Goal: Information Seeking & Learning: Check status

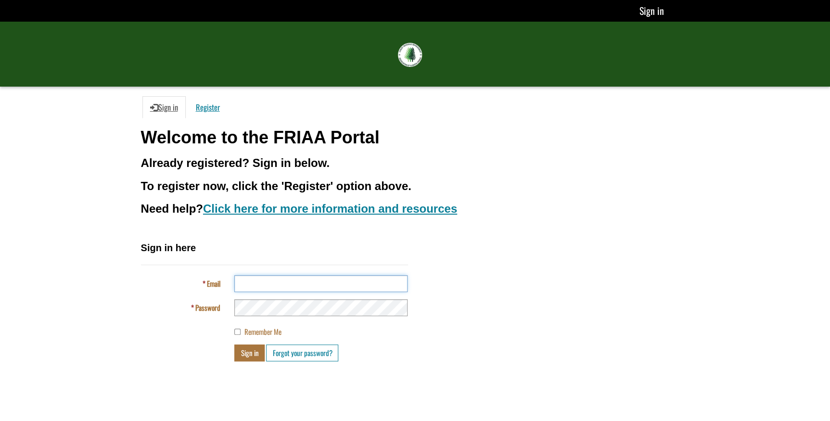
click at [255, 280] on input "Email" at bounding box center [320, 283] width 173 height 17
type input "**********"
click at [234, 345] on button "Sign in" at bounding box center [249, 353] width 30 height 17
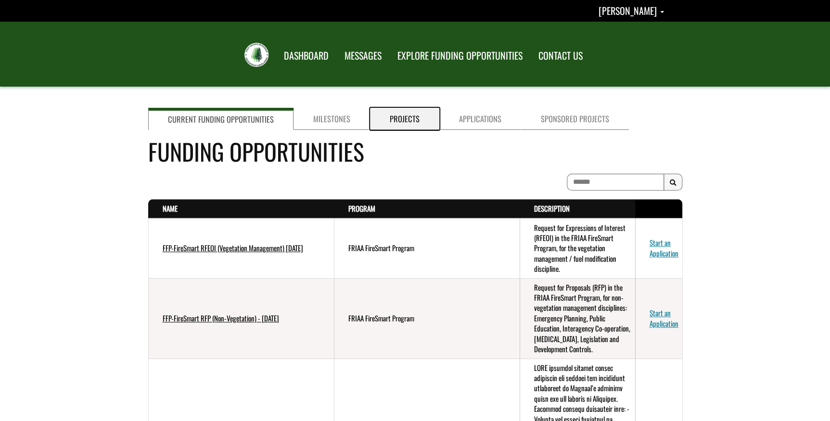
click at [419, 120] on link "Projects" at bounding box center [404, 119] width 69 height 22
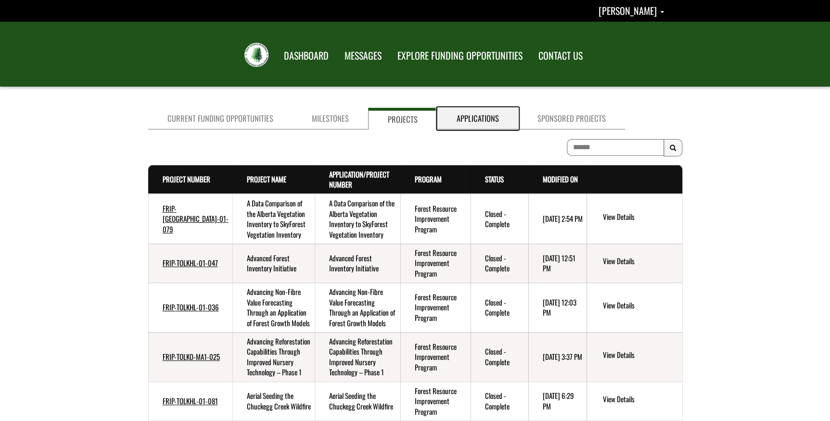
click at [490, 117] on link "Applications" at bounding box center [478, 119] width 81 height 22
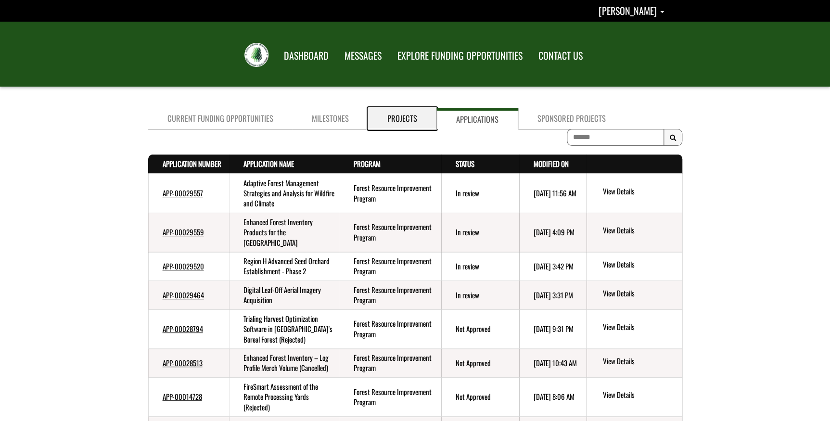
click at [388, 116] on link "Projects" at bounding box center [402, 119] width 68 height 22
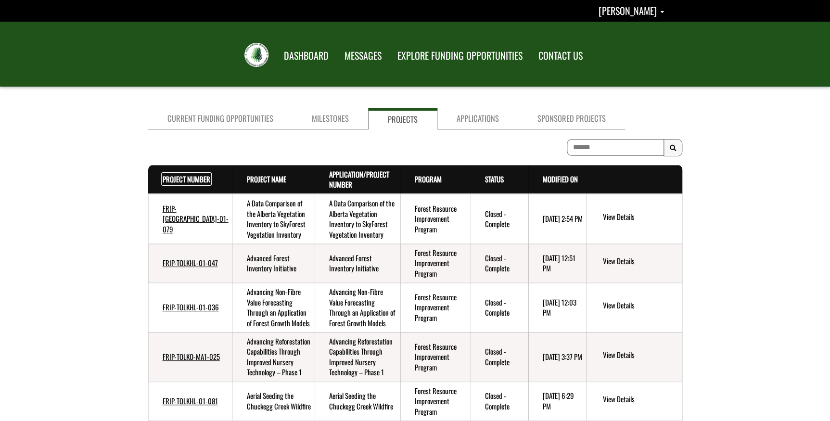
click at [176, 178] on link "Project Number . sort descending" at bounding box center [187, 179] width 48 height 11
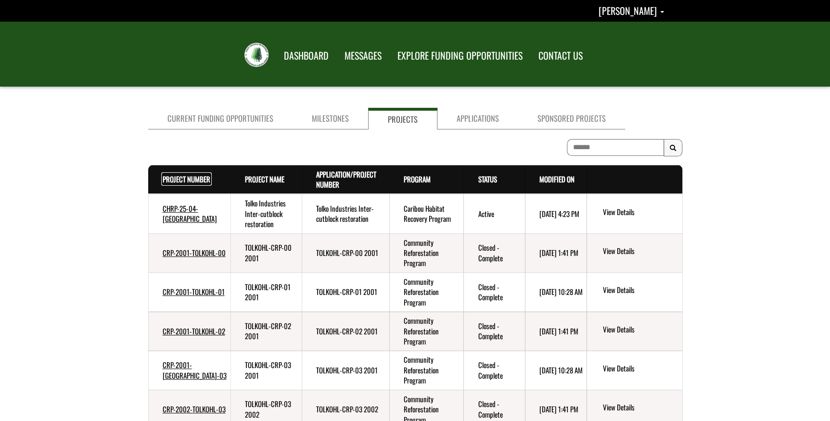
click at [176, 178] on link "Project Number . sort descending" at bounding box center [187, 179] width 48 height 11
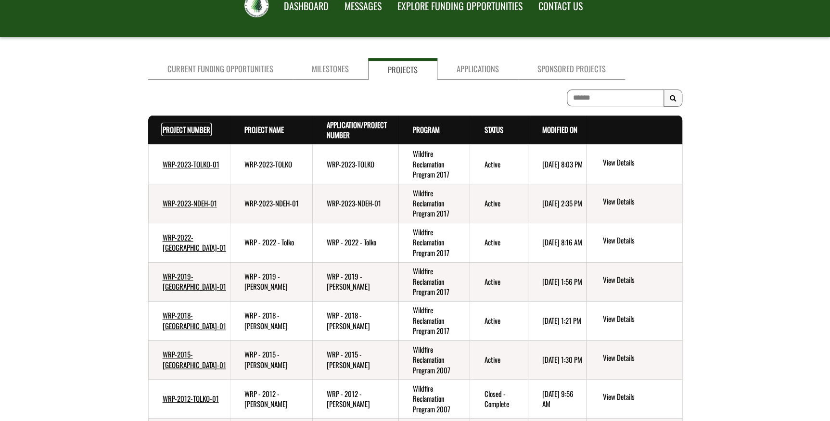
scroll to position [175, 0]
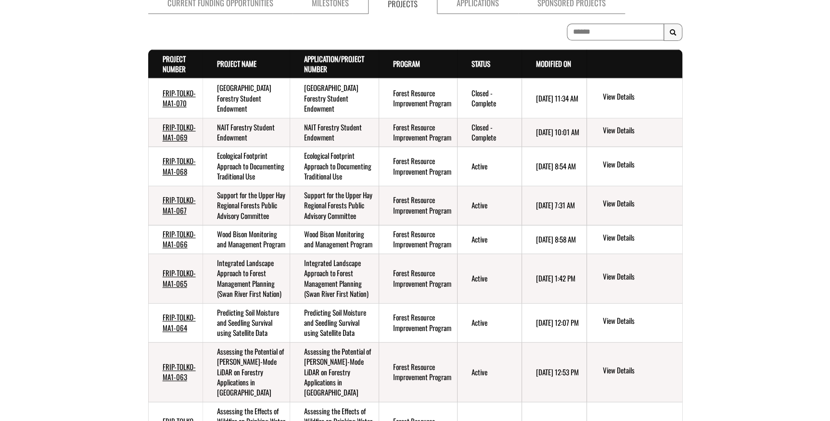
scroll to position [43, 0]
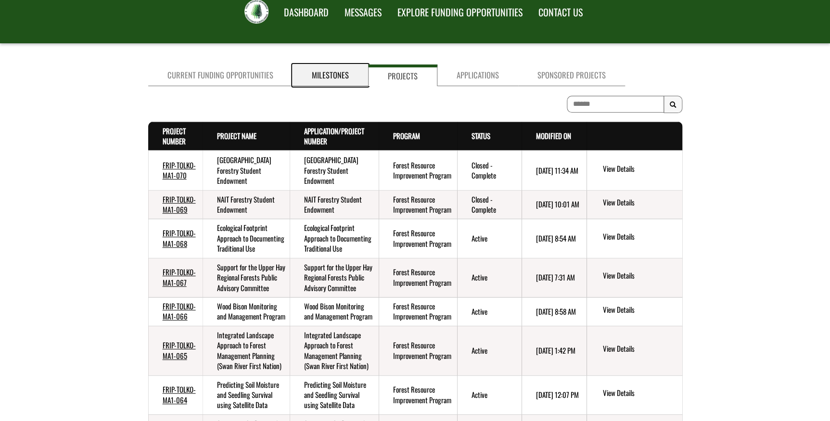
click at [318, 75] on link "Milestones" at bounding box center [331, 75] width 76 height 22
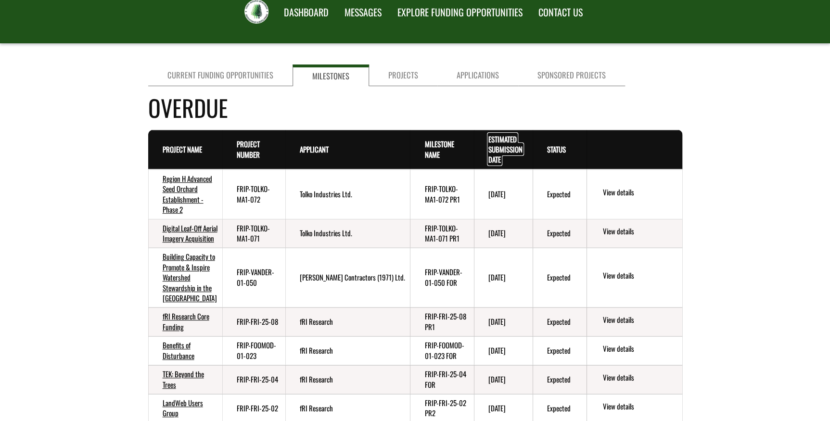
click at [504, 146] on link "Estimated Submission Date . sort descending" at bounding box center [506, 149] width 34 height 31
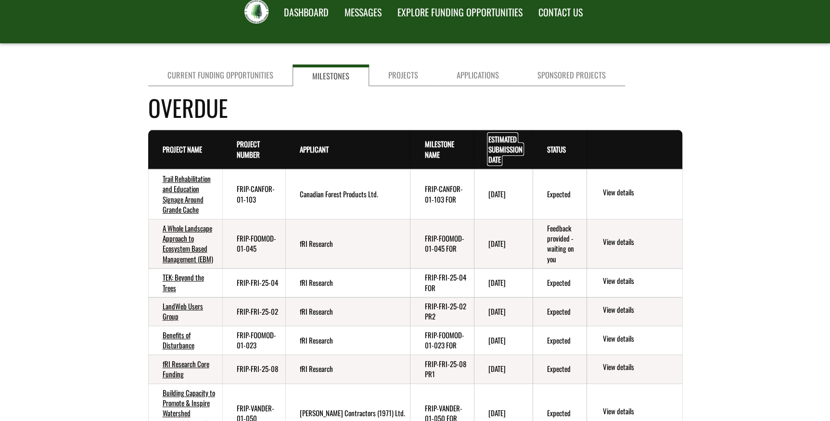
click at [500, 142] on link "Estimated Submission Date . sort descending" at bounding box center [506, 149] width 34 height 31
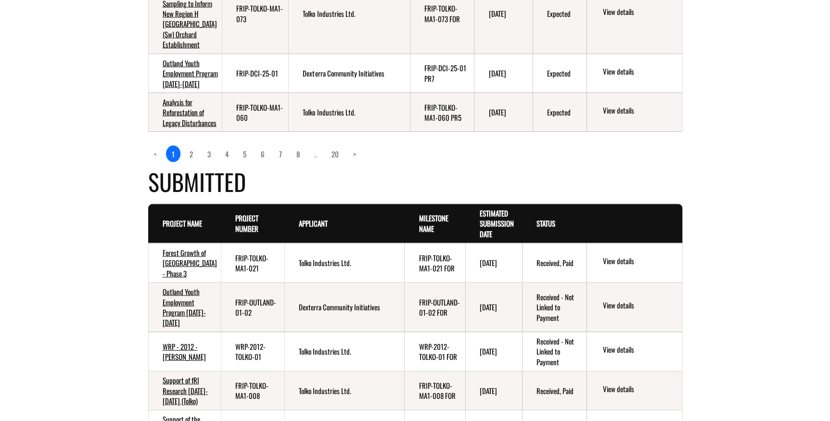
scroll to position [1094, 0]
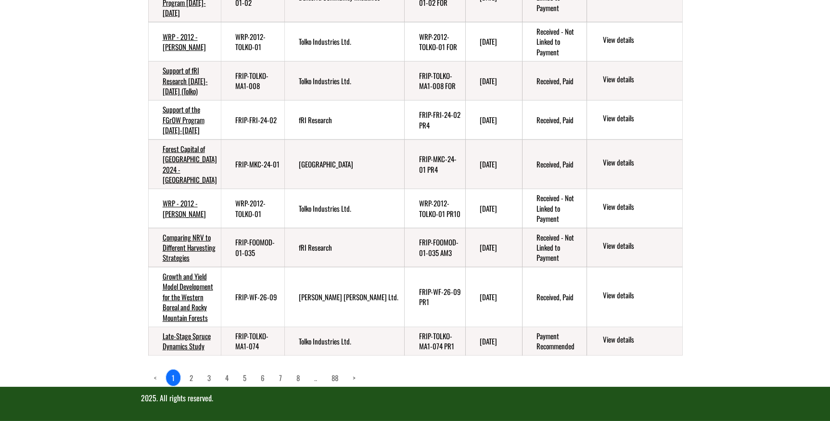
scroll to position [1203, 0]
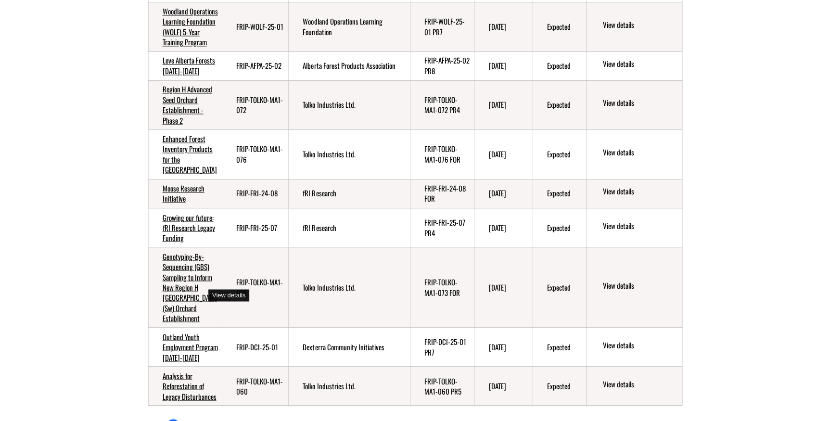
scroll to position [619, 0]
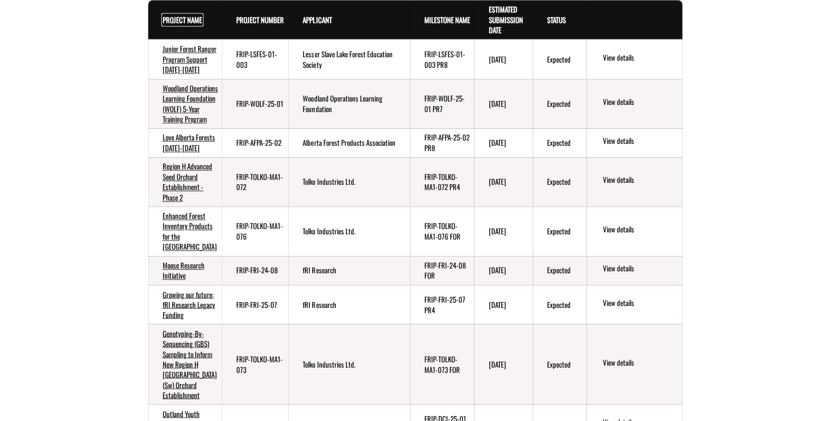
click at [178, 25] on link "Project Name . sort descending" at bounding box center [182, 19] width 39 height 11
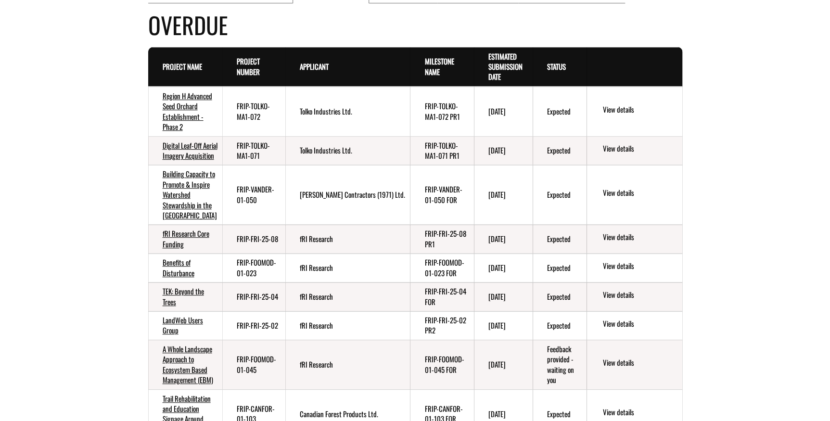
scroll to position [6, 0]
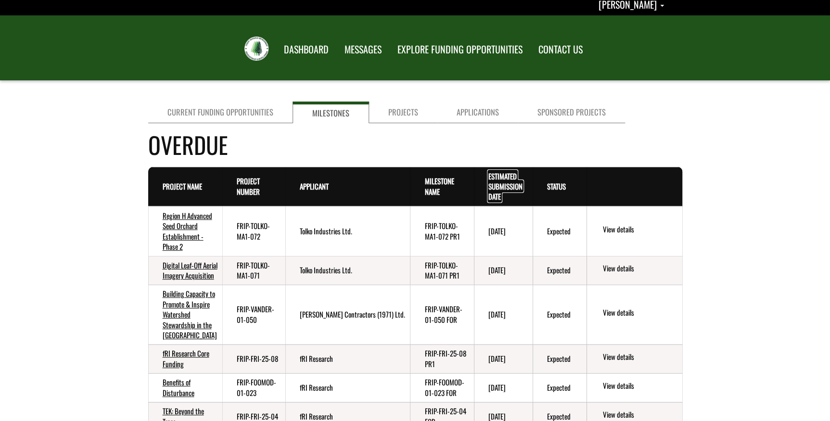
click at [500, 172] on link "Estimated Submission Date . sort ascending" at bounding box center [506, 186] width 34 height 31
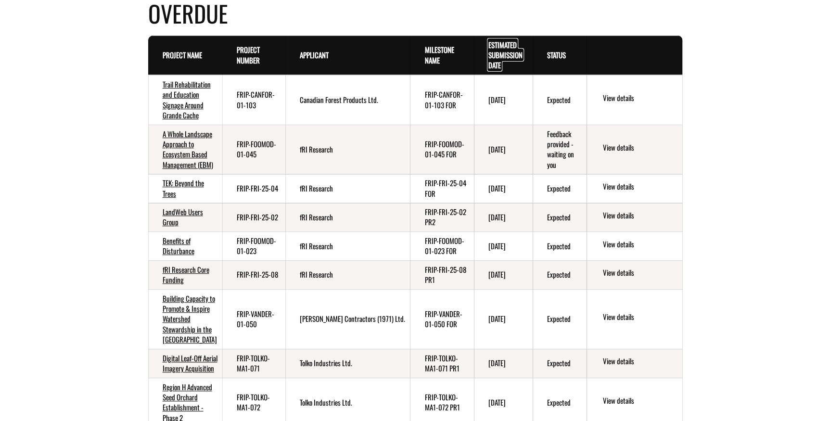
scroll to position [50, 0]
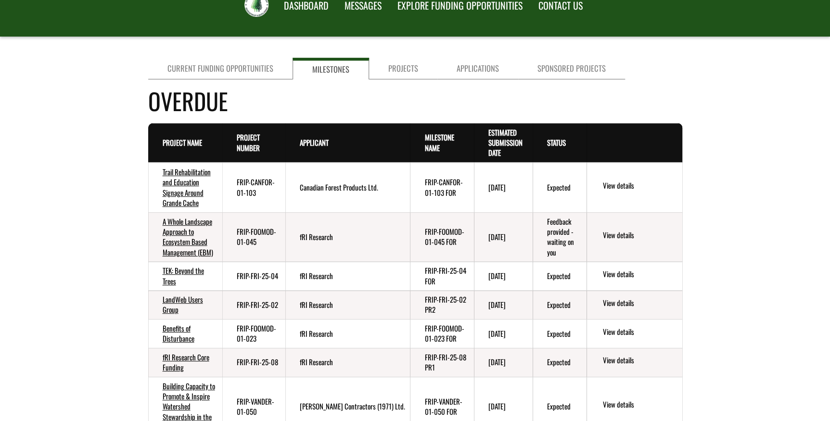
drag, startPoint x: 115, startPoint y: 371, endPoint x: 741, endPoint y: 400, distance: 626.4
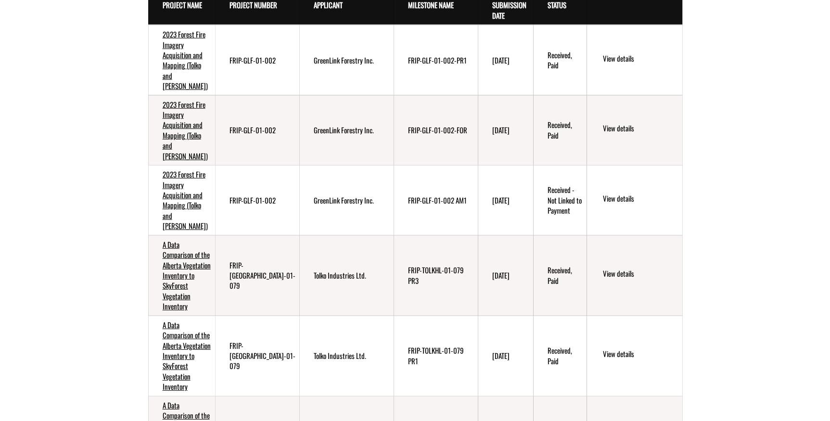
scroll to position [1309, 0]
